Goal: Information Seeking & Learning: Learn about a topic

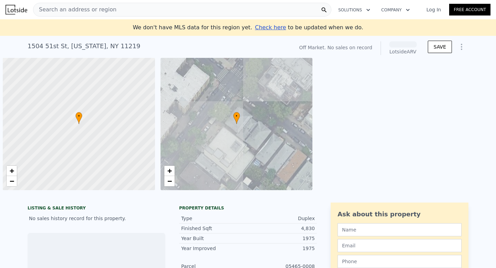
scroll to position [0, 3]
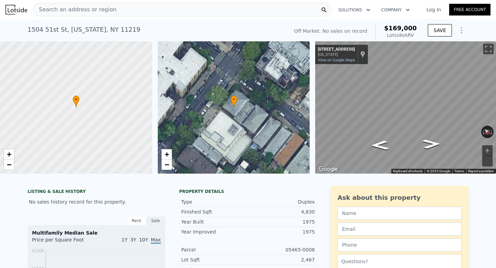
click at [129, 1] on nav "Search an address or region Solutions Company Open main menu Log In Free Account" at bounding box center [248, 9] width 496 height 19
click at [125, 5] on div "Search an address or region" at bounding box center [182, 10] width 298 height 14
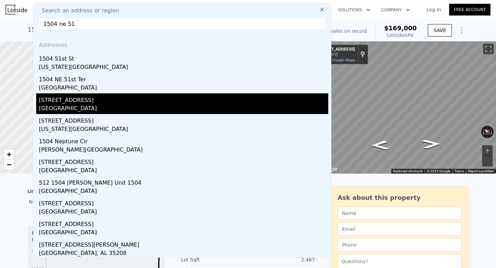
type input "1504 ne 51"
click at [93, 104] on div "[STREET_ADDRESS]" at bounding box center [183, 98] width 289 height 11
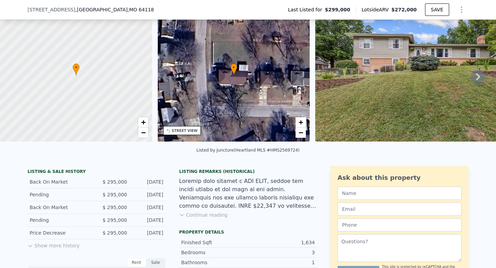
click at [58, 245] on button "Show more history" at bounding box center [54, 244] width 52 height 10
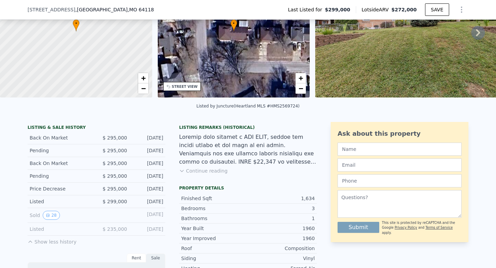
scroll to position [81, 0]
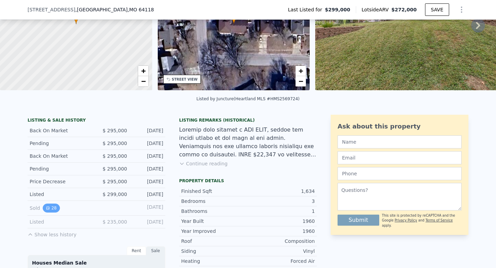
click at [53, 208] on button "28" at bounding box center [51, 208] width 17 height 9
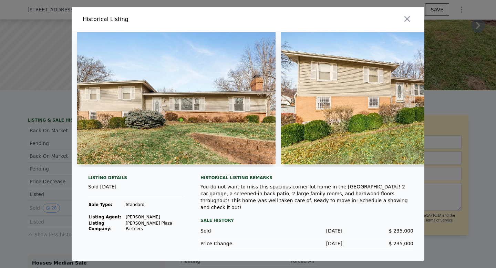
click at [205, 106] on img at bounding box center [176, 98] width 198 height 132
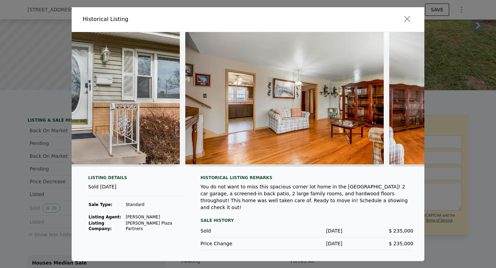
scroll to position [0, 714]
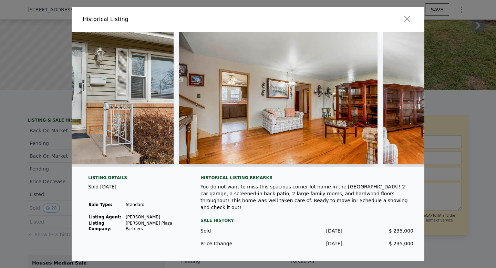
click at [282, 142] on img at bounding box center [278, 98] width 198 height 132
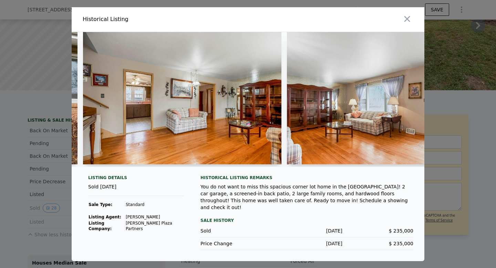
scroll to position [0, 797]
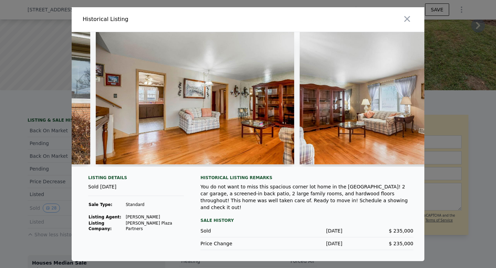
click at [175, 101] on img at bounding box center [195, 98] width 198 height 132
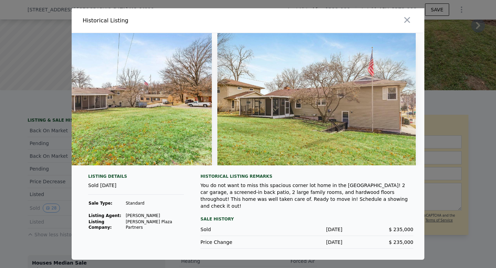
scroll to position [0, 5366]
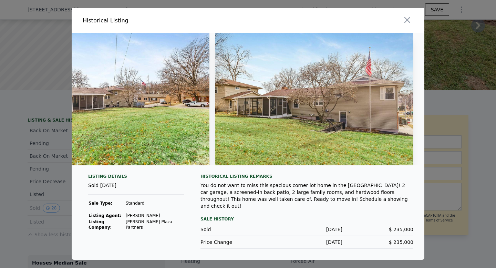
click at [459, 99] on div at bounding box center [248, 134] width 496 height 268
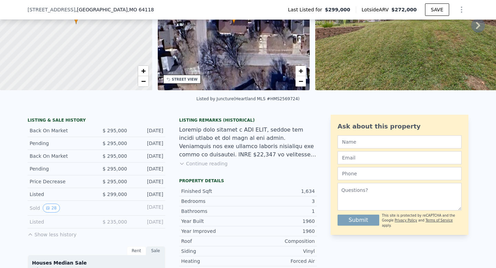
click at [59, 233] on button "Show less history" at bounding box center [52, 233] width 49 height 10
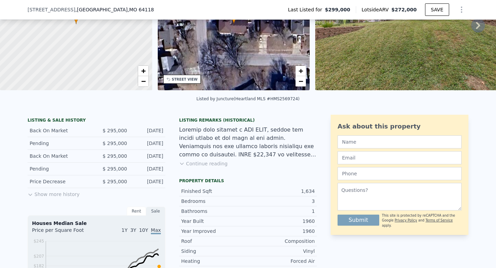
click at [60, 195] on button "Show more history" at bounding box center [54, 193] width 52 height 10
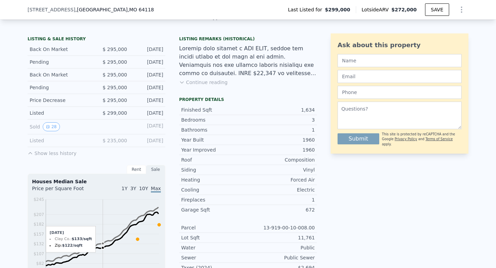
scroll to position [0, 0]
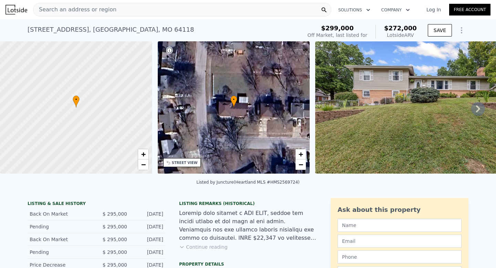
click at [103, 7] on span "Search an address or region" at bounding box center [74, 10] width 83 height 8
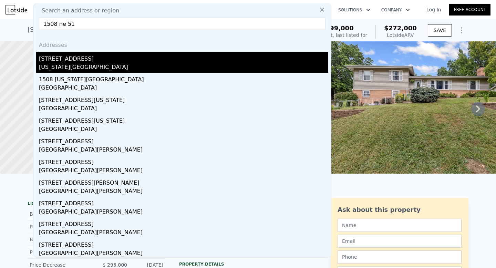
type input "1508 ne 51"
click at [79, 61] on div "[STREET_ADDRESS]" at bounding box center [183, 57] width 289 height 11
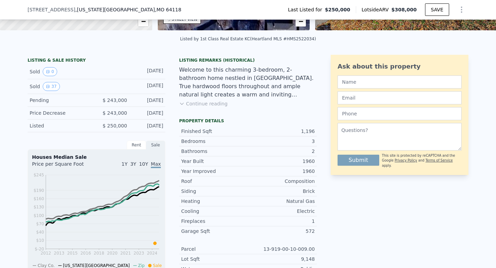
scroll to position [135, 0]
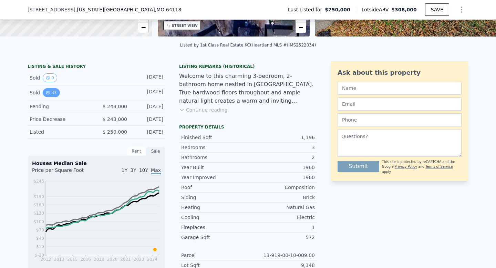
click at [55, 93] on button "37" at bounding box center [51, 92] width 17 height 9
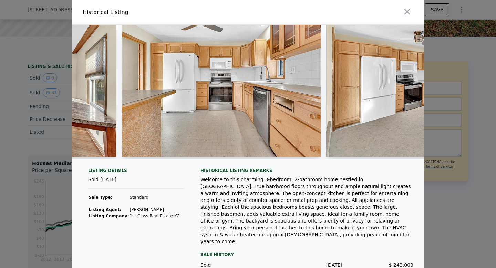
scroll to position [0, 1598]
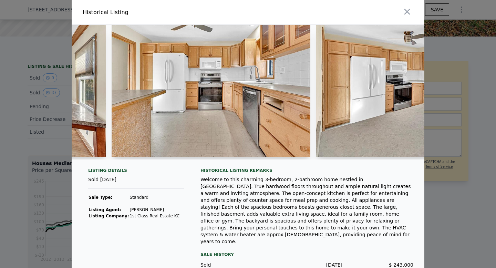
click at [30, 104] on div at bounding box center [248, 134] width 496 height 268
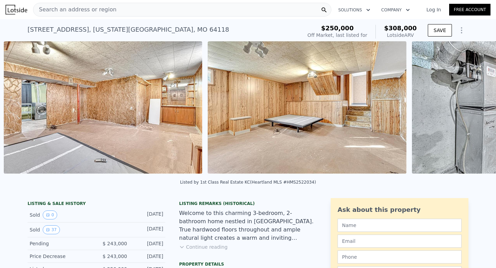
scroll to position [0, 4917]
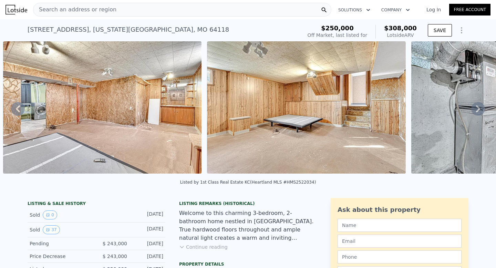
click at [166, 121] on img at bounding box center [102, 107] width 199 height 132
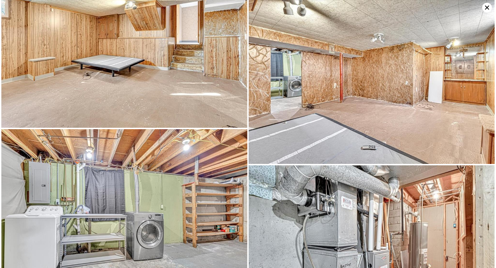
scroll to position [2019, 0]
click at [185, 107] on img at bounding box center [124, 46] width 246 height 164
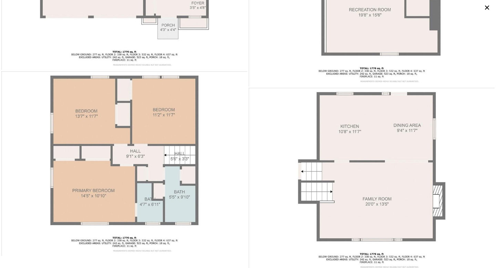
scroll to position [2949, 0]
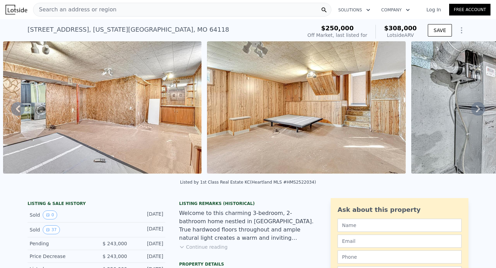
type input "2"
type input "3"
type input "1200"
type input "1650"
type input "7405"
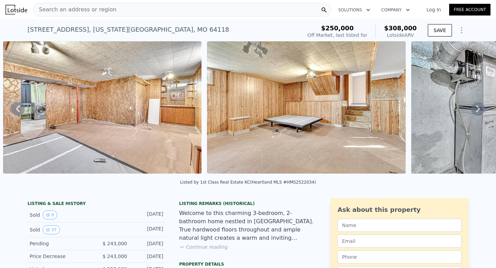
type input "16553"
checkbox input "false"
checkbox input "true"
type input "$ 272,000"
type input "-$ 54,737"
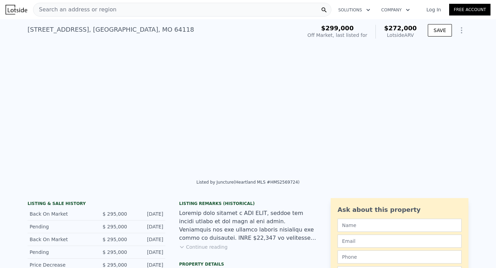
scroll to position [0, 4887]
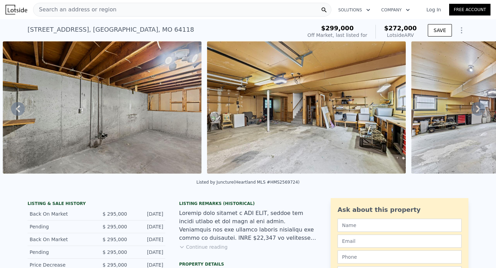
click at [106, 11] on span "Search an address or region" at bounding box center [74, 10] width 83 height 8
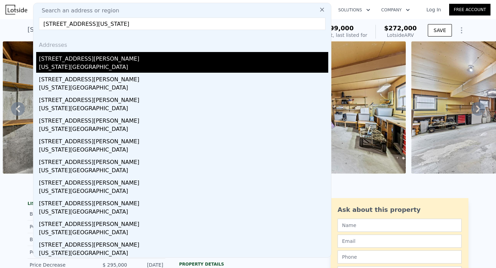
type input "[STREET_ADDRESS][US_STATE]"
click at [81, 61] on div "[STREET_ADDRESS][PERSON_NAME]" at bounding box center [183, 57] width 289 height 11
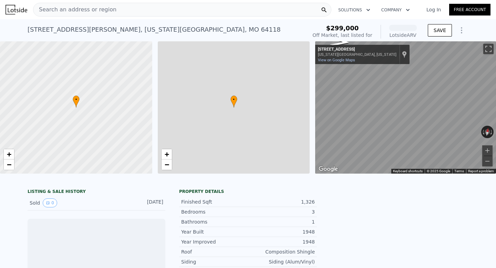
scroll to position [0, 3]
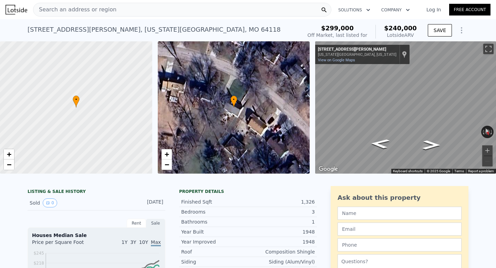
click at [127, 10] on div "Search an address or region" at bounding box center [182, 10] width 298 height 14
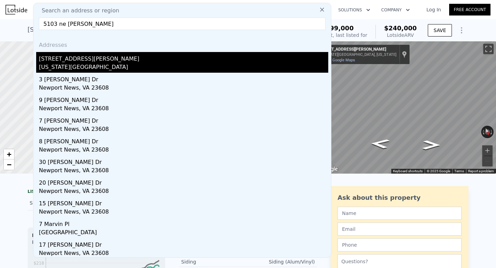
type input "5103 ne [PERSON_NAME]"
click at [56, 60] on div "[STREET_ADDRESS][PERSON_NAME]" at bounding box center [183, 57] width 289 height 11
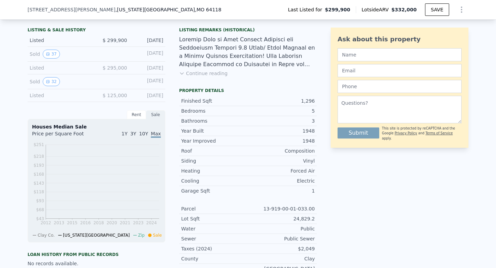
scroll to position [111, 0]
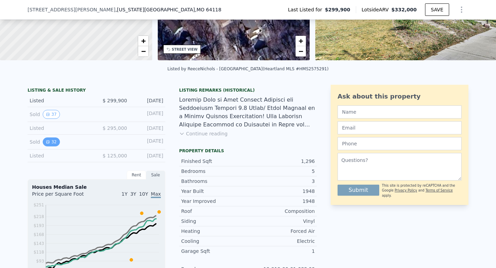
click at [51, 141] on button "32" at bounding box center [51, 141] width 17 height 9
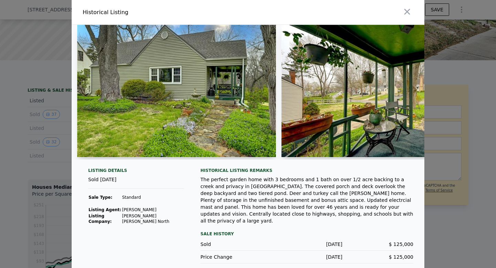
click at [49, 128] on div at bounding box center [248, 134] width 496 height 268
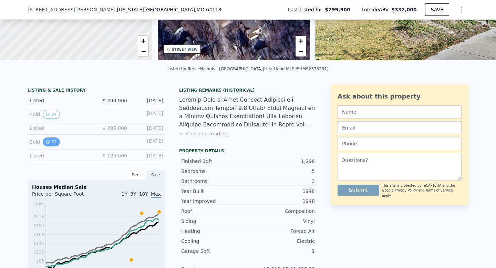
click at [54, 144] on button "32" at bounding box center [51, 141] width 17 height 9
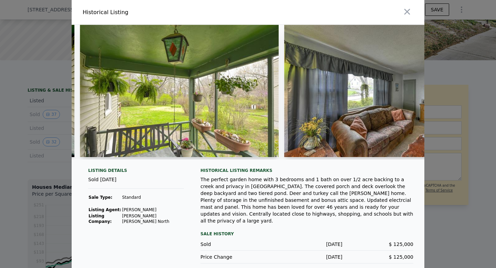
scroll to position [0, 420]
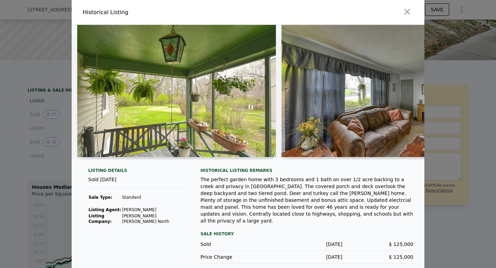
click at [198, 111] on img at bounding box center [176, 91] width 199 height 132
click at [181, 111] on img at bounding box center [176, 91] width 199 height 132
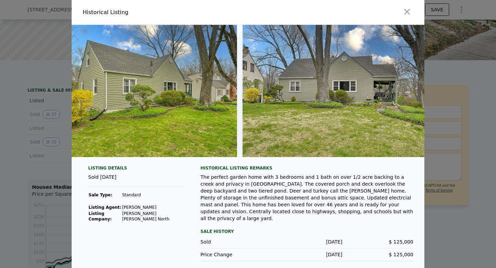
scroll to position [0, 6031]
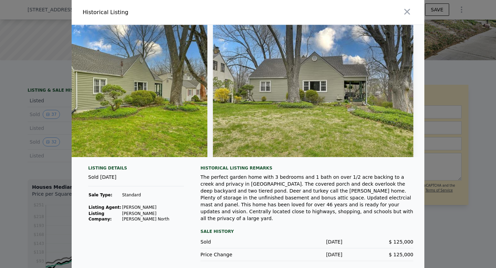
click at [72, 123] on img at bounding box center [108, 91] width 199 height 132
click at [58, 127] on div at bounding box center [248, 134] width 496 height 268
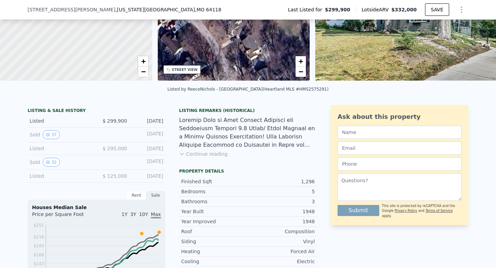
scroll to position [89, 0]
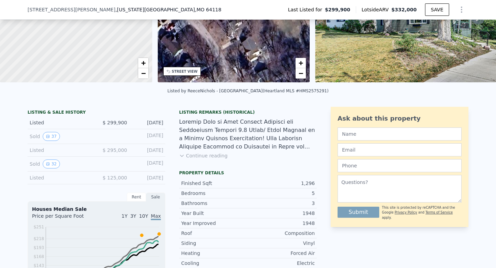
click at [203, 157] on button "Continue reading" at bounding box center [203, 155] width 49 height 7
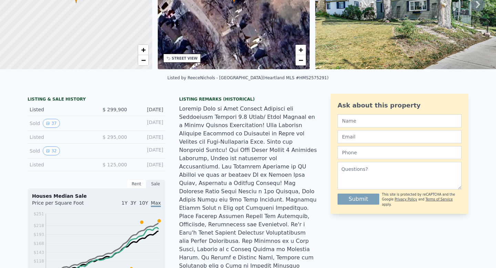
scroll to position [0, 0]
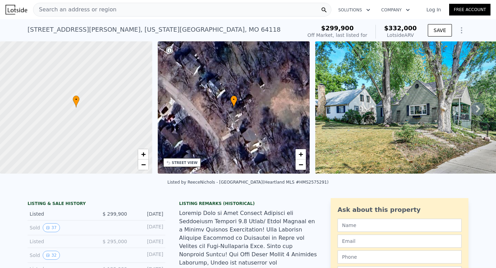
click at [115, 8] on div "Search an address or region" at bounding box center [182, 10] width 298 height 14
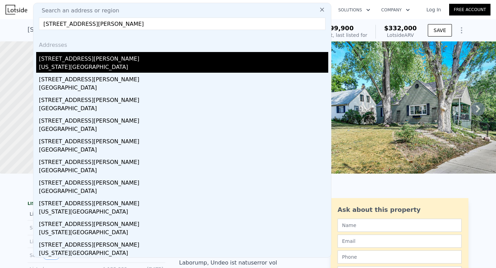
type input "[STREET_ADDRESS][PERSON_NAME]"
click at [81, 60] on div "[STREET_ADDRESS][PERSON_NAME]" at bounding box center [183, 57] width 289 height 11
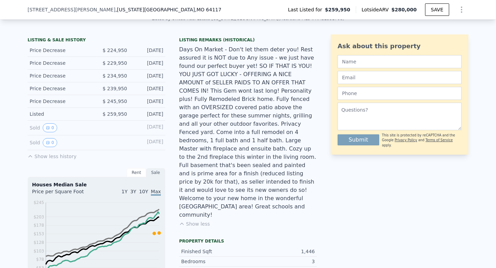
scroll to position [166, 0]
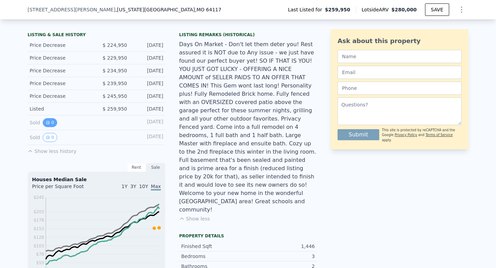
click at [51, 126] on button "0" at bounding box center [50, 122] width 14 height 9
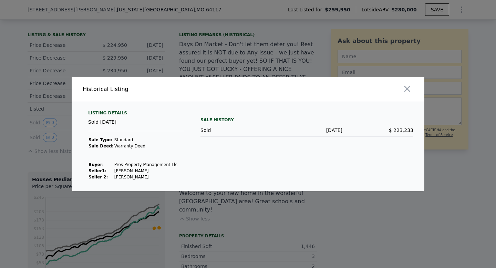
click at [41, 140] on div at bounding box center [248, 134] width 496 height 268
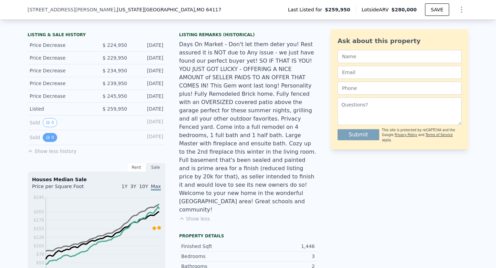
click at [51, 137] on button "0" at bounding box center [50, 137] width 14 height 9
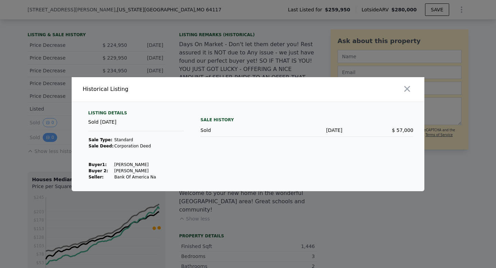
click at [51, 137] on div at bounding box center [248, 134] width 496 height 268
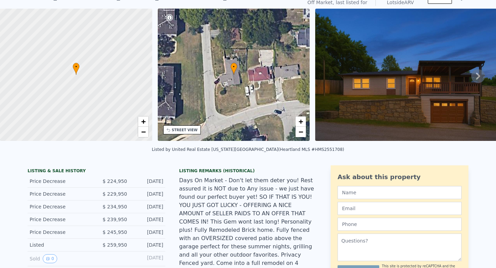
scroll to position [0, 0]
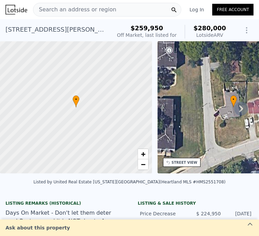
click at [96, 11] on span "Search an address or region" at bounding box center [74, 10] width 83 height 8
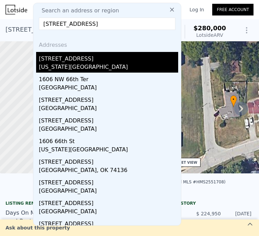
type input "[STREET_ADDRESS]"
click at [76, 64] on div "[US_STATE][GEOGRAPHIC_DATA]" at bounding box center [109, 68] width 140 height 10
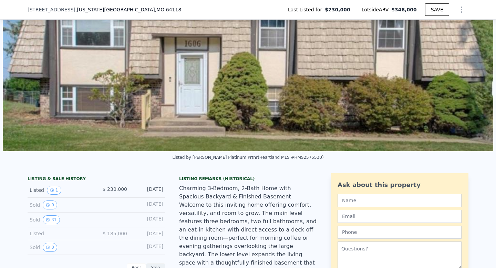
scroll to position [37, 0]
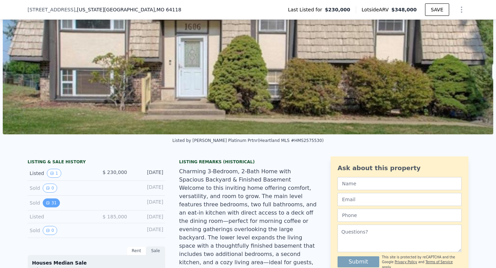
click at [50, 202] on button "31" at bounding box center [51, 202] width 17 height 9
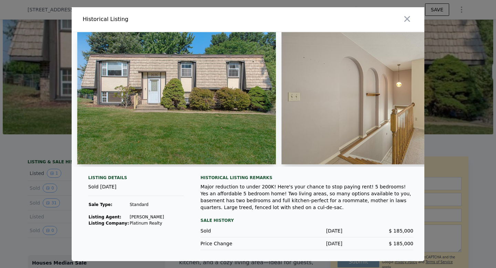
click at [218, 128] on img at bounding box center [176, 98] width 199 height 132
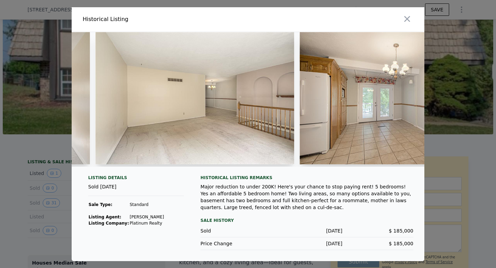
scroll to position [0, 803]
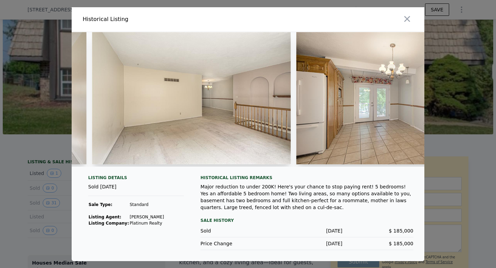
click at [224, 219] on div "Sale History" at bounding box center [307, 220] width 213 height 8
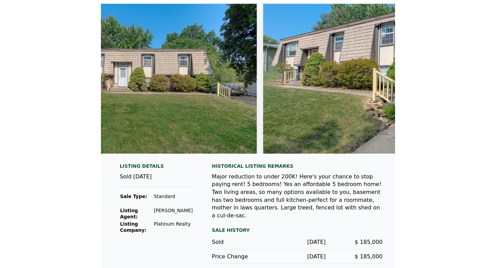
scroll to position [0, 0]
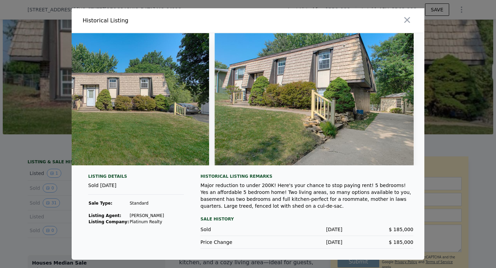
click at [318, 195] on div "Major reduction to under 200K! Here's your chance to stop paying rent! 5 bedroo…" at bounding box center [307, 196] width 213 height 28
click at [25, 215] on div at bounding box center [248, 134] width 496 height 268
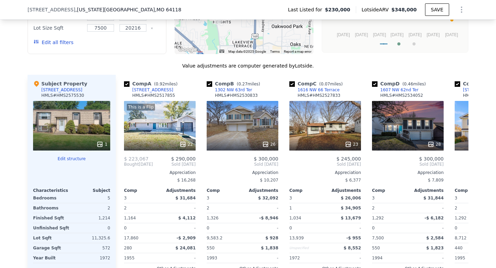
scroll to position [752, 0]
